Goal: Task Accomplishment & Management: Complete application form

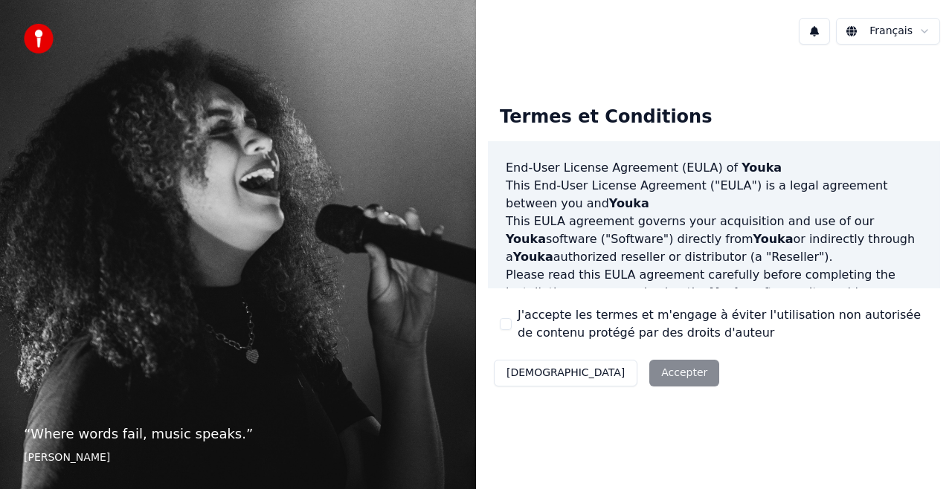
click at [624, 368] on div "Décliner Accepter" at bounding box center [606, 373] width 237 height 39
click at [602, 375] on div "Décliner Accepter" at bounding box center [606, 373] width 237 height 39
click at [613, 364] on div "Décliner Accepter" at bounding box center [606, 373] width 237 height 39
click at [598, 377] on div "Décliner Accepter" at bounding box center [606, 373] width 237 height 39
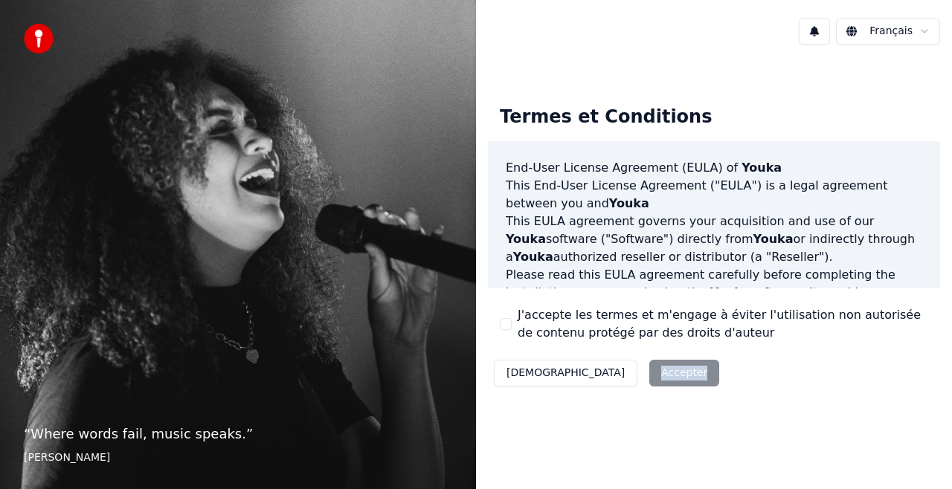
click at [621, 373] on div "Décliner Accepter" at bounding box center [606, 373] width 237 height 39
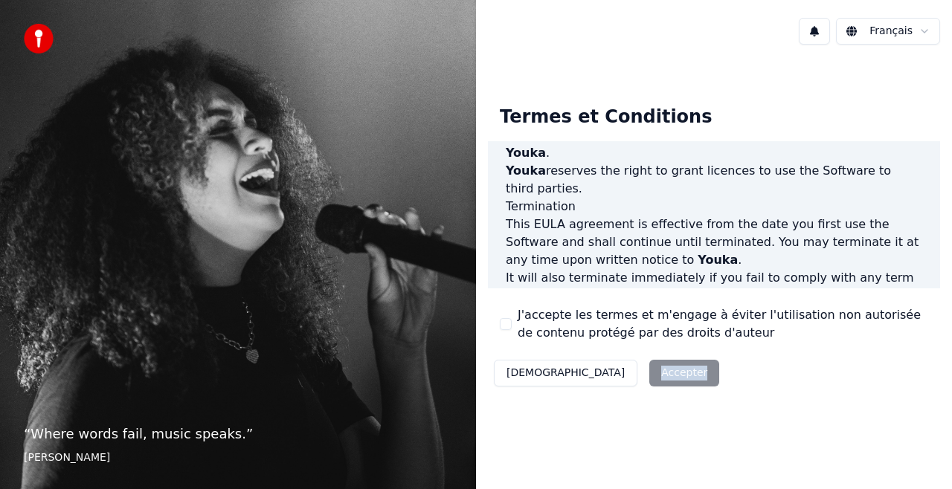
scroll to position [1085, 0]
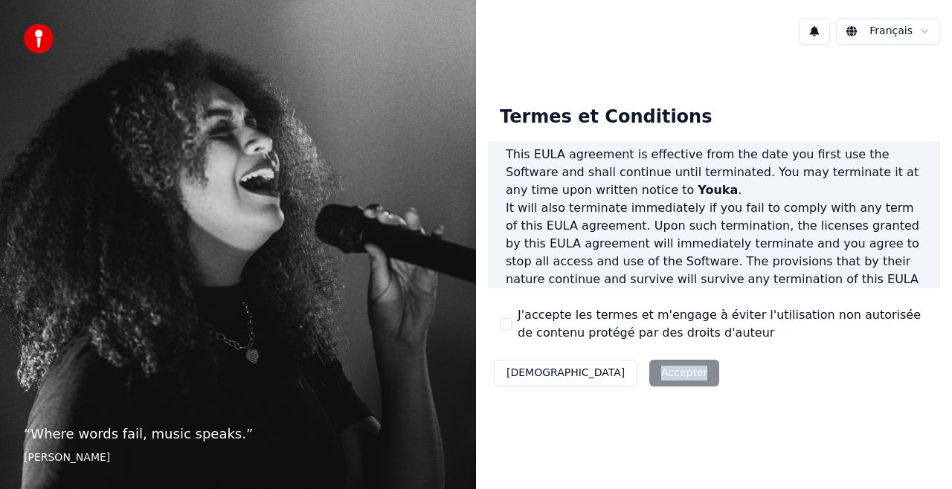
click at [590, 412] on div "Termes et Conditions End-User License Agreement ([PERSON_NAME]) of Youka This E…" at bounding box center [714, 243] width 476 height 373
click at [600, 376] on div "Décliner Accepter" at bounding box center [606, 373] width 237 height 39
click at [509, 322] on button "J'accepte les termes et m'engage à éviter l'utilisation non autorisée de conten…" at bounding box center [506, 324] width 12 height 12
click at [649, 367] on button "Accepter" at bounding box center [684, 373] width 70 height 27
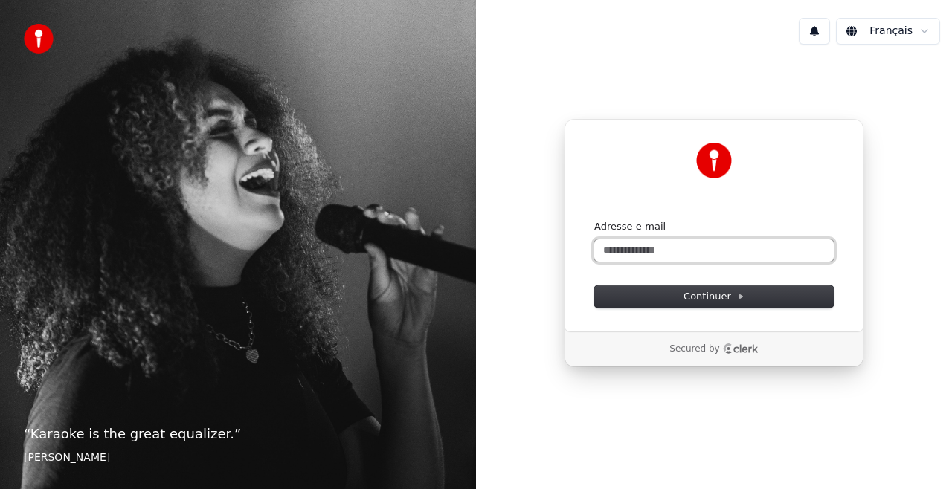
click at [674, 254] on input "Adresse e-mail" at bounding box center [714, 251] width 240 height 22
